Goal: Task Accomplishment & Management: Complete application form

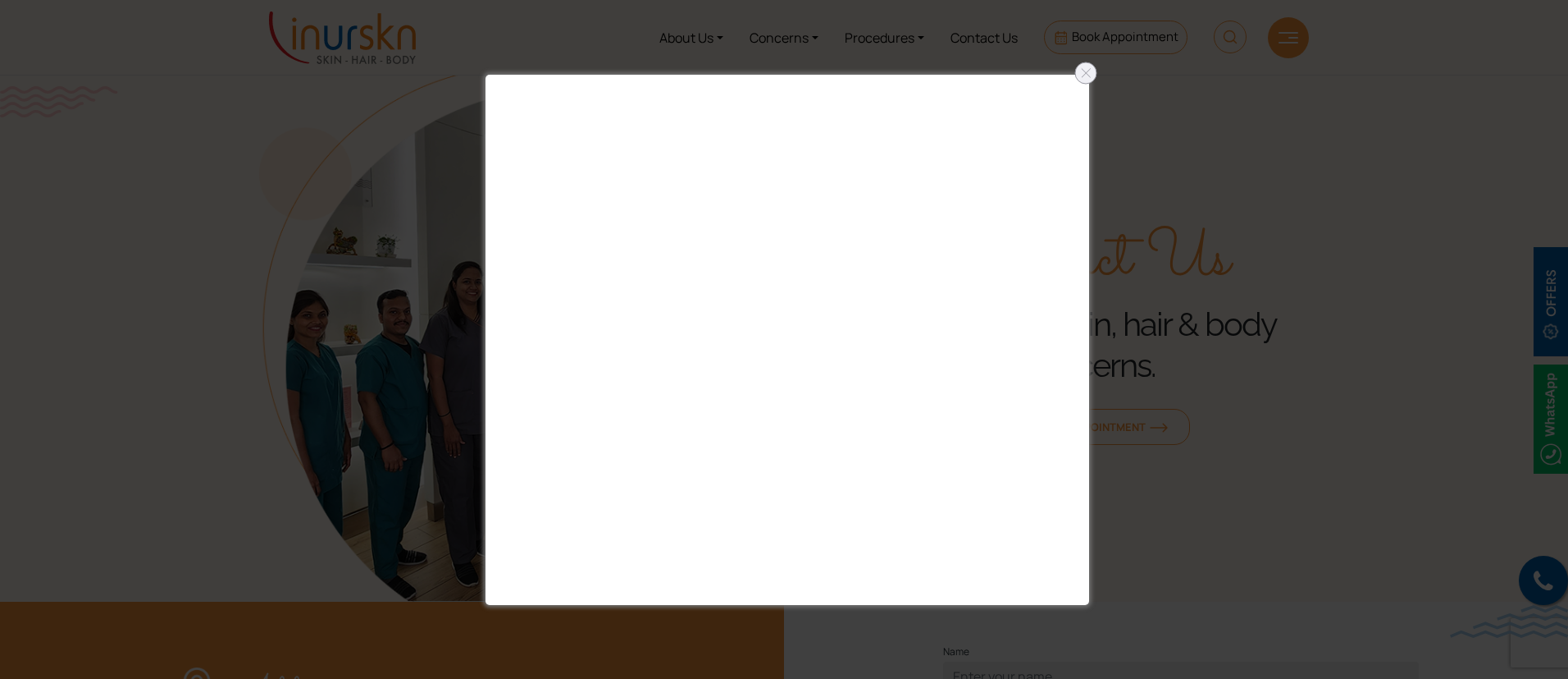
click at [1101, 69] on div at bounding box center [784, 340] width 1568 height 679
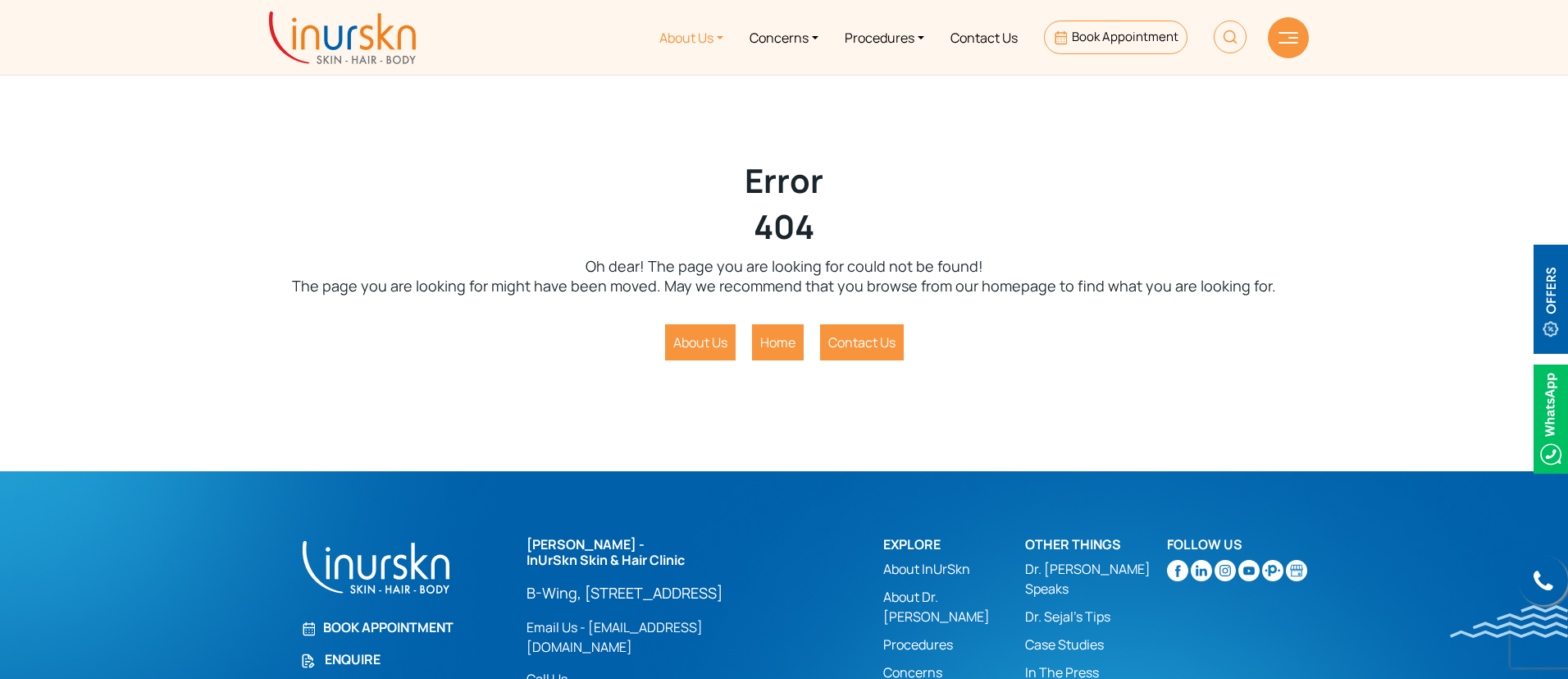
click at [710, 31] on link "About Us" at bounding box center [691, 37] width 91 height 62
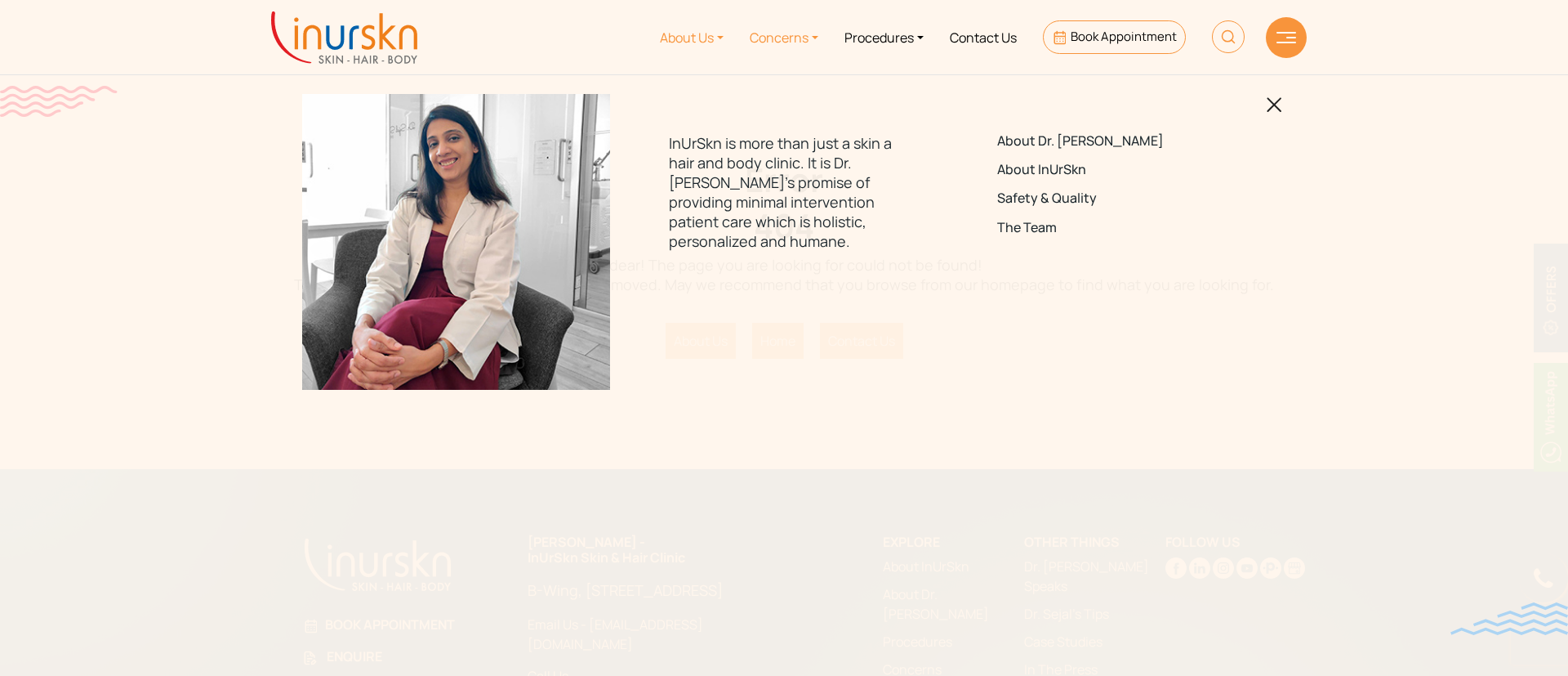
click at [782, 39] on link "Concerns" at bounding box center [784, 37] width 95 height 62
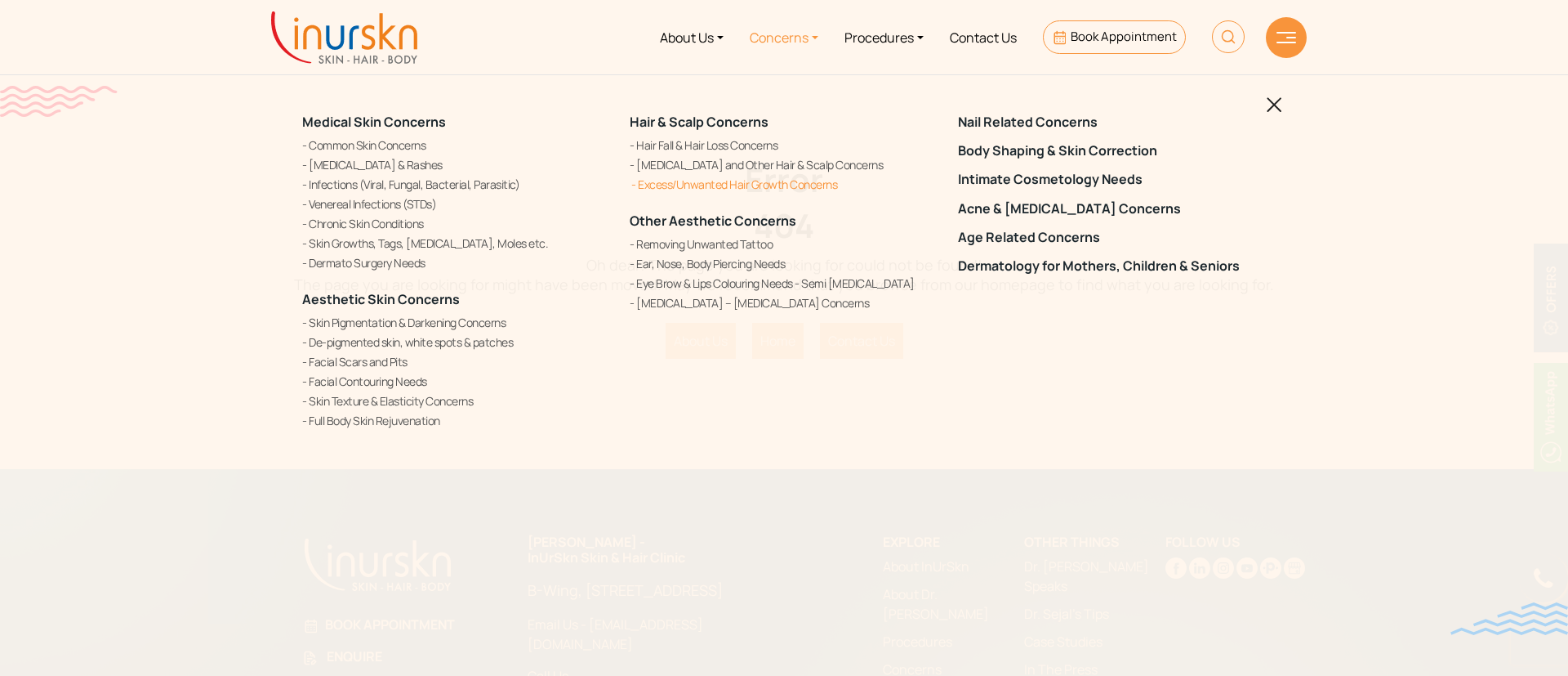
click at [692, 188] on link "Excess/Unwanted Hair Growth Concerns" at bounding box center [783, 184] width 308 height 17
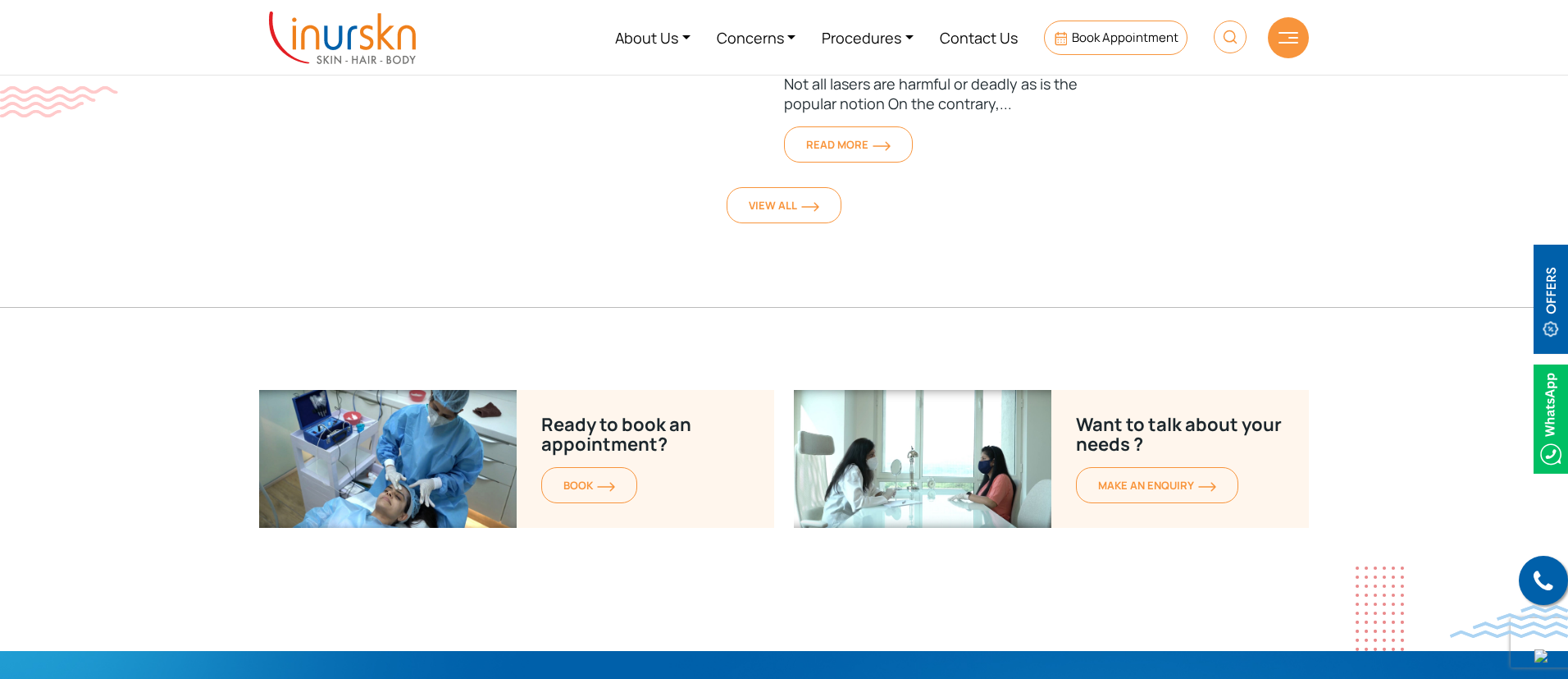
scroll to position [11389, 0]
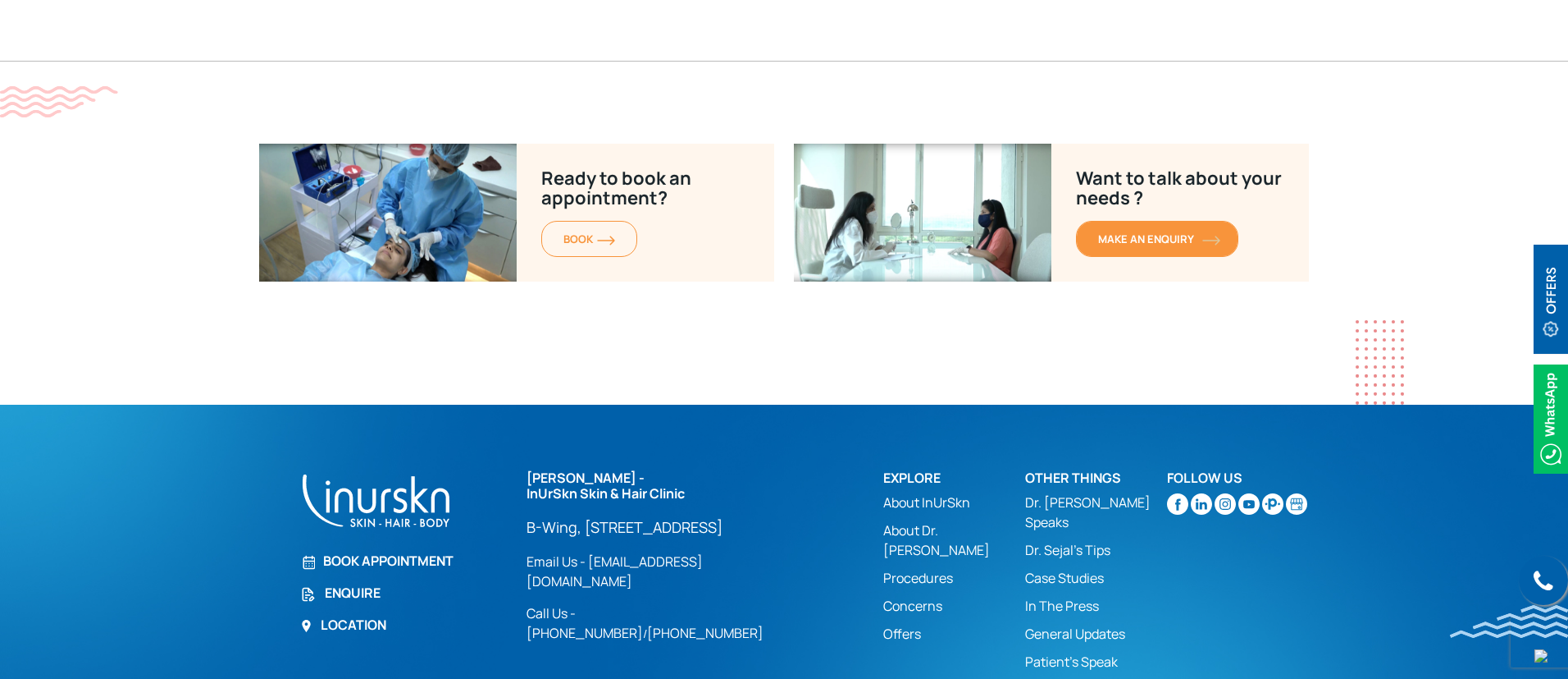
click at [1198, 232] on span "MAKE AN enquiry" at bounding box center [1157, 238] width 118 height 14
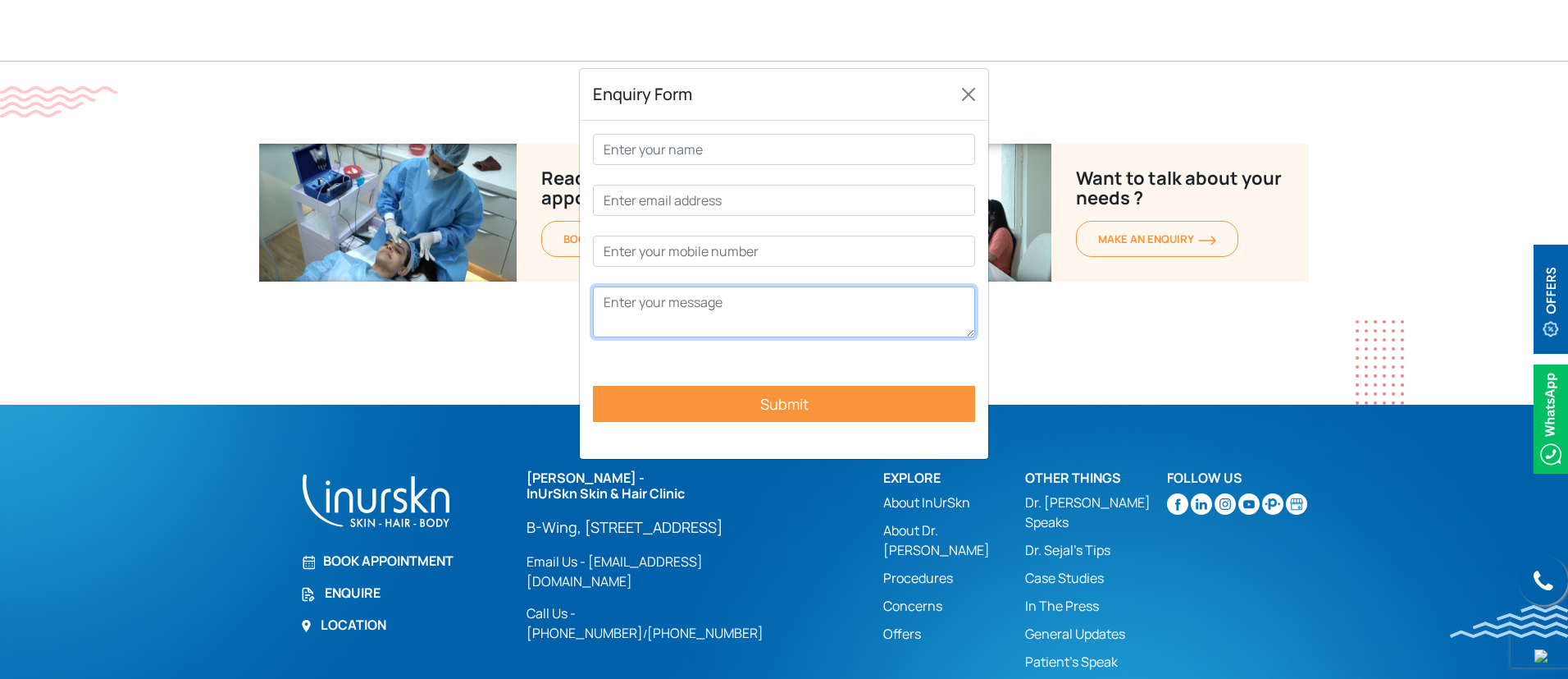
click at [865, 319] on textarea "Contact form" at bounding box center [784, 311] width 382 height 51
click at [1111, 295] on div "Enquiry Form Submit" at bounding box center [784, 384] width 1568 height 679
click at [1406, 325] on div "Enquiry Form Submit" at bounding box center [784, 384] width 1568 height 679
